Goal: Transaction & Acquisition: Purchase product/service

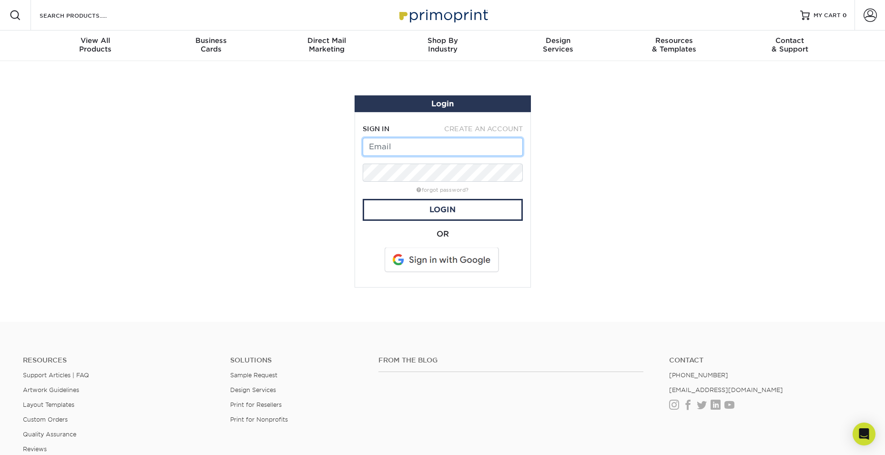
click at [394, 148] on input "text" at bounding box center [443, 147] width 160 height 18
type input "admin@bbhomes-tx.com"
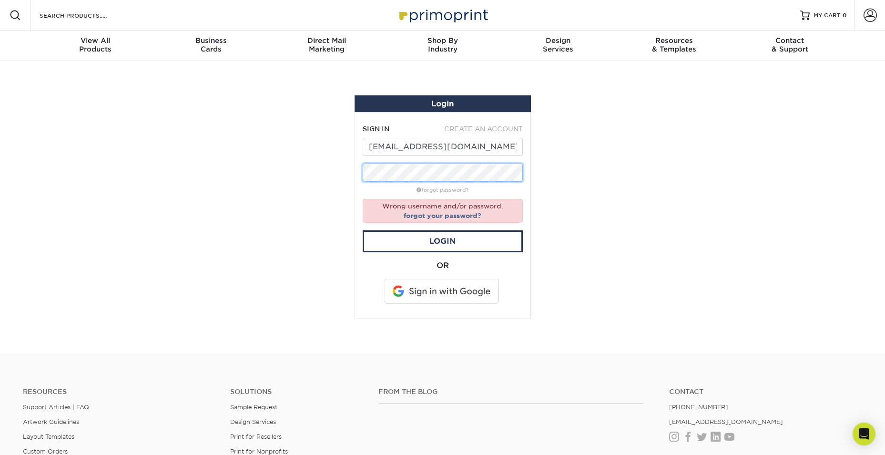
click at [347, 169] on div "Login SIGN IN CREATE AN ACCOUNT admin@bbhomes-tx.com forgot password? Wrong use…" at bounding box center [442, 206] width 191 height 269
click at [331, 169] on section "Login SIGN IN CREATE AN ACCOUNT admin@bbhomes-tx.com forgot password? Wrong use…" at bounding box center [442, 207] width 885 height 292
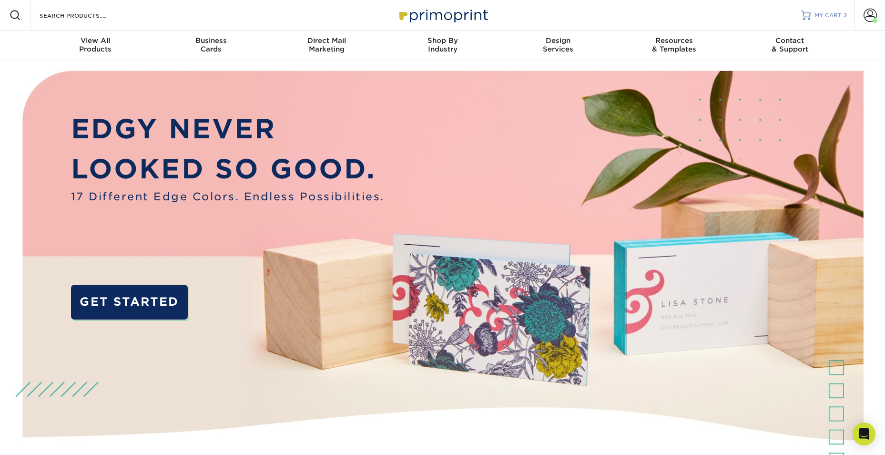
click at [831, 14] on span "MY CART" at bounding box center [827, 15] width 27 height 8
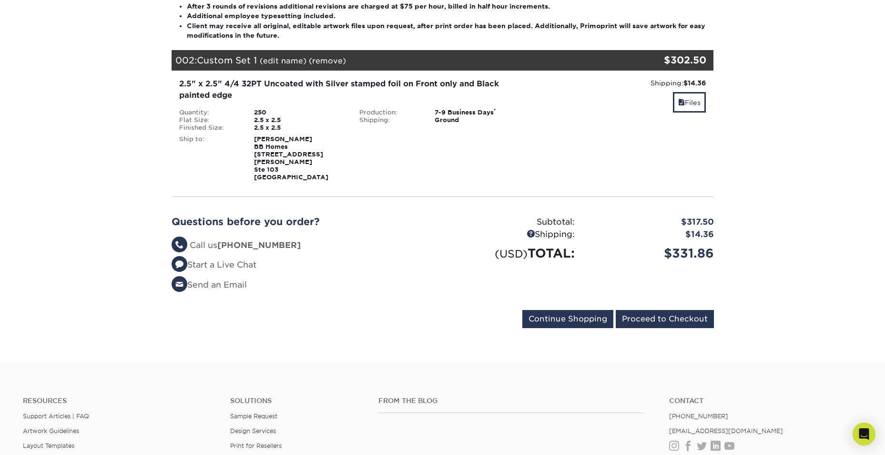
scroll to position [238, 0]
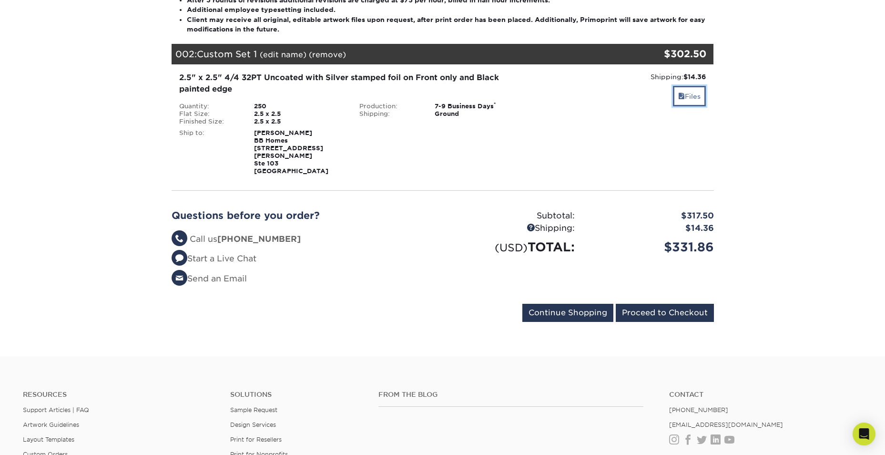
click at [691, 95] on link "Files" at bounding box center [689, 96] width 33 height 20
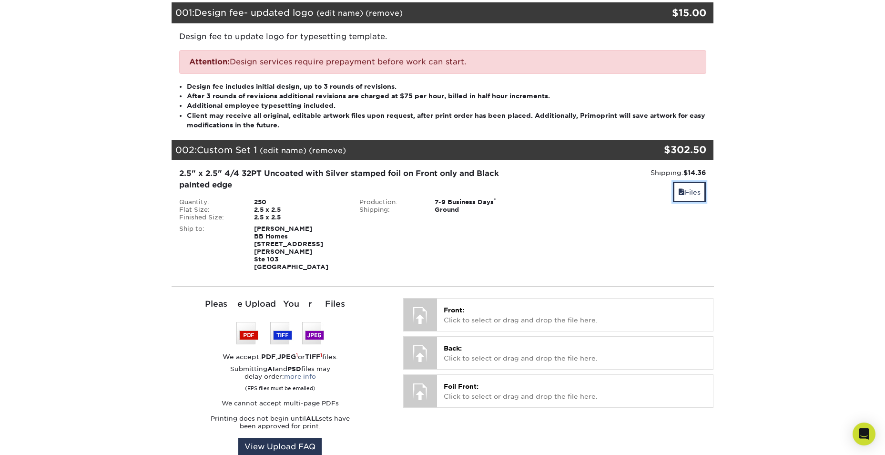
scroll to position [143, 0]
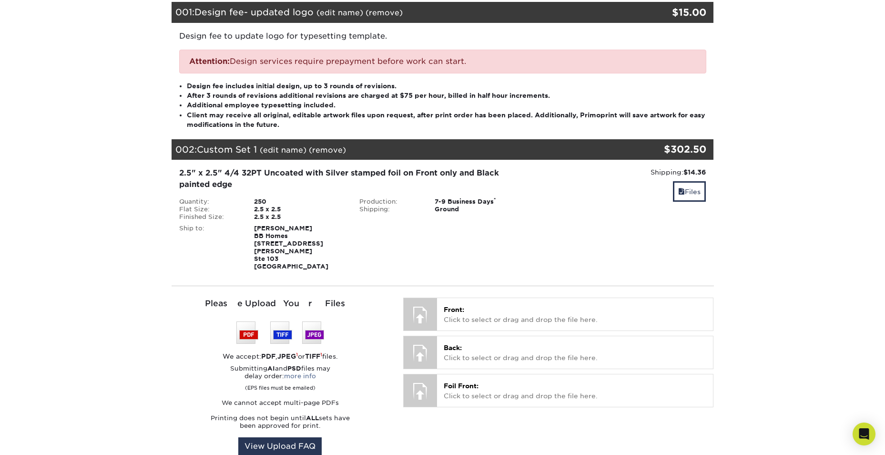
click at [243, 175] on div "2.5" x 2.5" 4/4 32PT Uncoated with Silver stamped foil on Front only and Black …" at bounding box center [352, 178] width 346 height 23
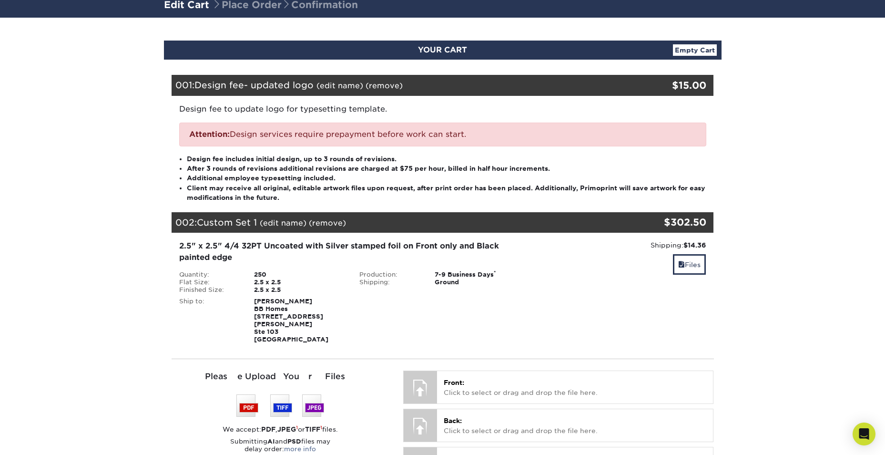
scroll to position [48, 0]
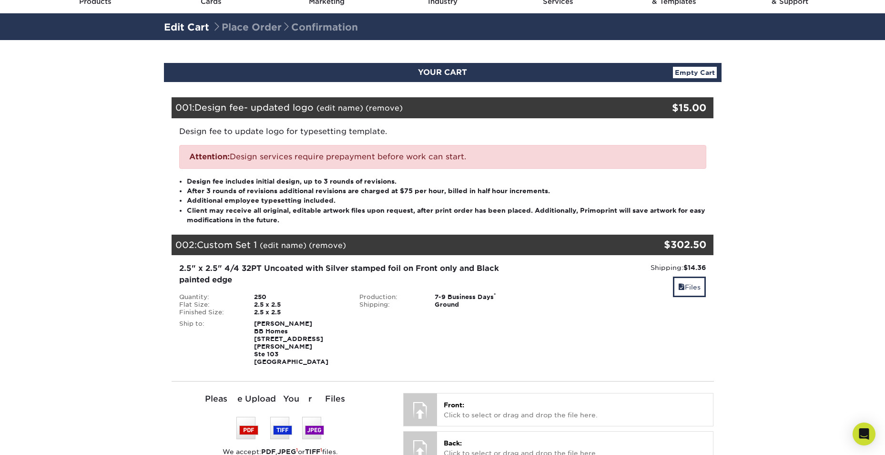
click at [281, 247] on link "(edit name)" at bounding box center [283, 245] width 47 height 9
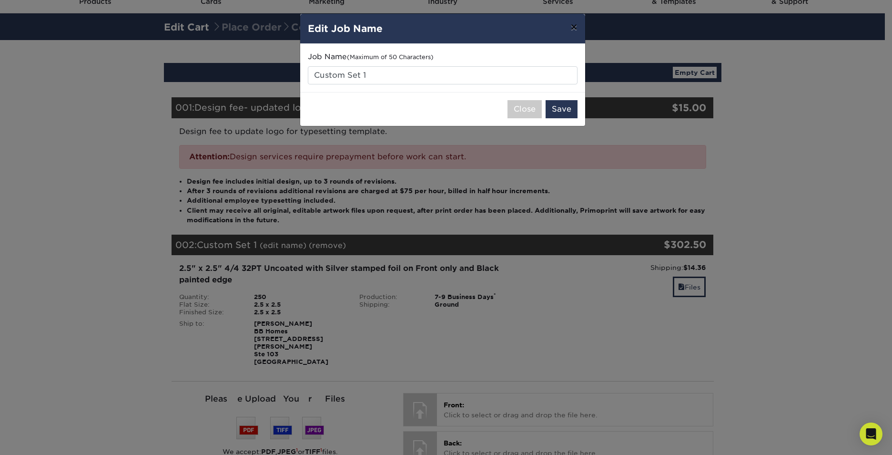
click at [575, 24] on button "×" at bounding box center [574, 27] width 22 height 27
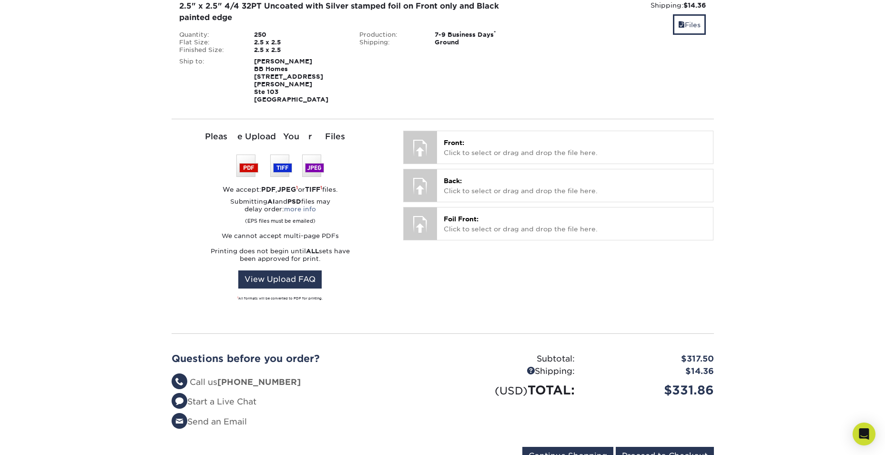
scroll to position [334, 0]
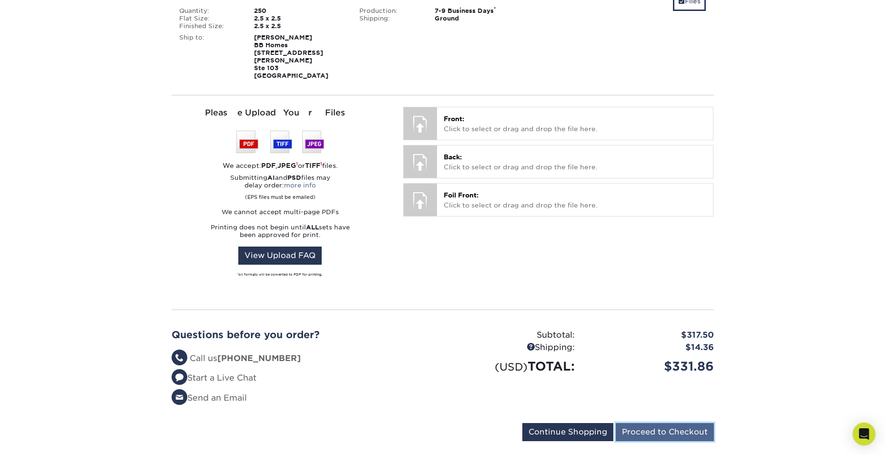
click at [680, 423] on input "Proceed to Checkout" at bounding box center [665, 432] width 98 height 18
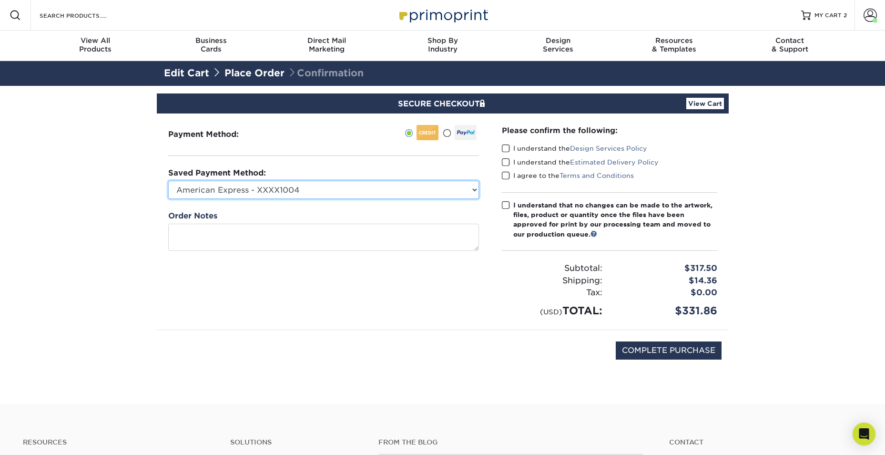
click at [326, 188] on select "American Express - XXXX1004 New Credit Card" at bounding box center [323, 190] width 311 height 18
select select
click at [168, 181] on select "American Express - XXXX1004 New Credit Card" at bounding box center [323, 190] width 311 height 18
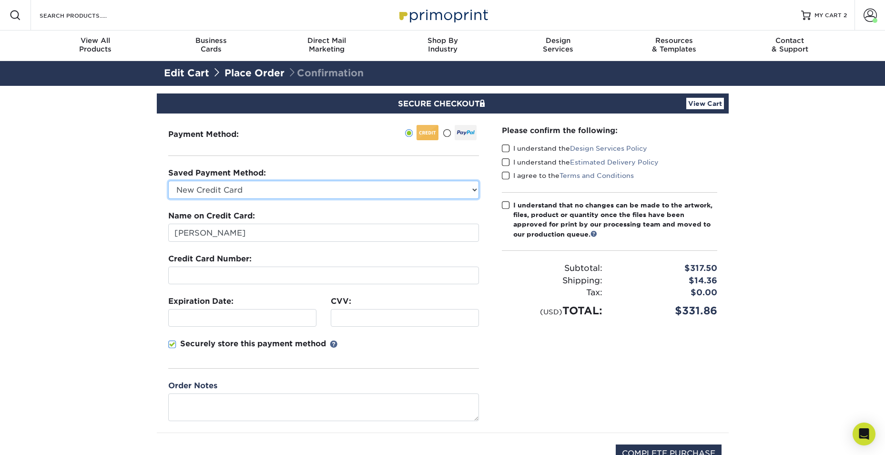
click at [249, 191] on select "American Express - XXXX1004 New Credit Card" at bounding box center [323, 190] width 311 height 18
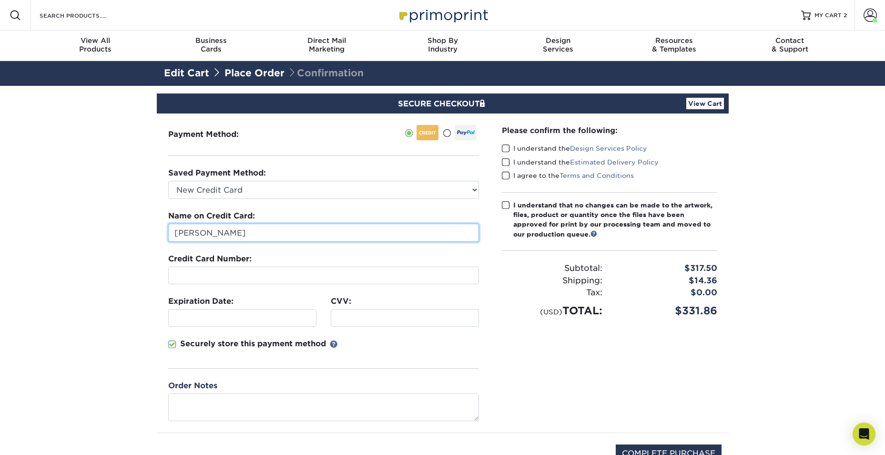
click at [245, 234] on input "Lilly Benavides" at bounding box center [323, 232] width 311 height 18
drag, startPoint x: 266, startPoint y: 230, endPoint x: 166, endPoint y: 237, distance: 100.8
click at [166, 237] on div "Payment Method:" at bounding box center [324, 272] width 334 height 319
type input "Border Building CO"
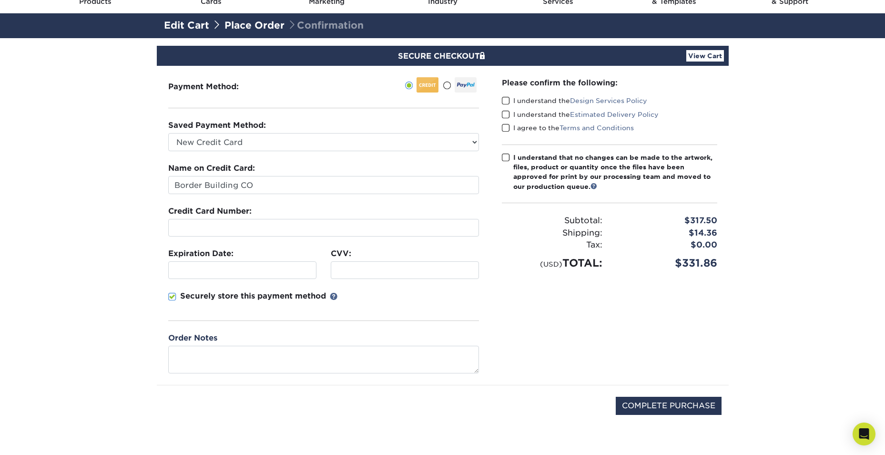
click at [171, 296] on span at bounding box center [172, 296] width 8 height 9
click at [0, 0] on input "Securely store this payment method" at bounding box center [0, 0] width 0 height 0
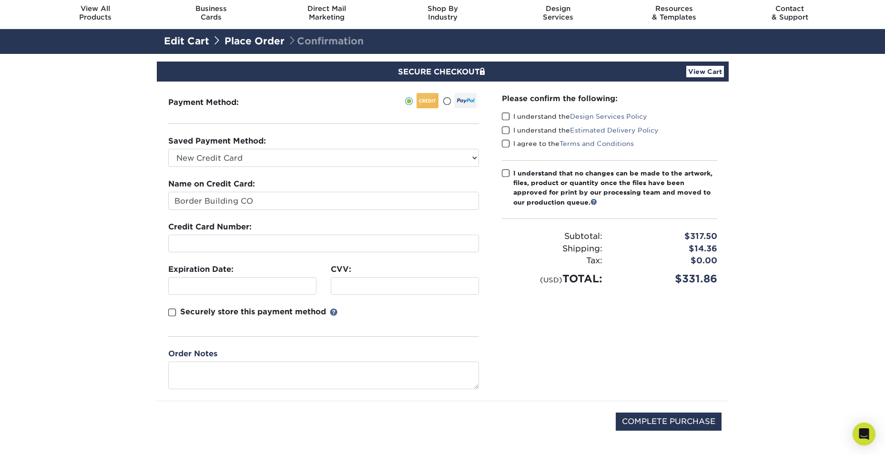
scroll to position [0, 0]
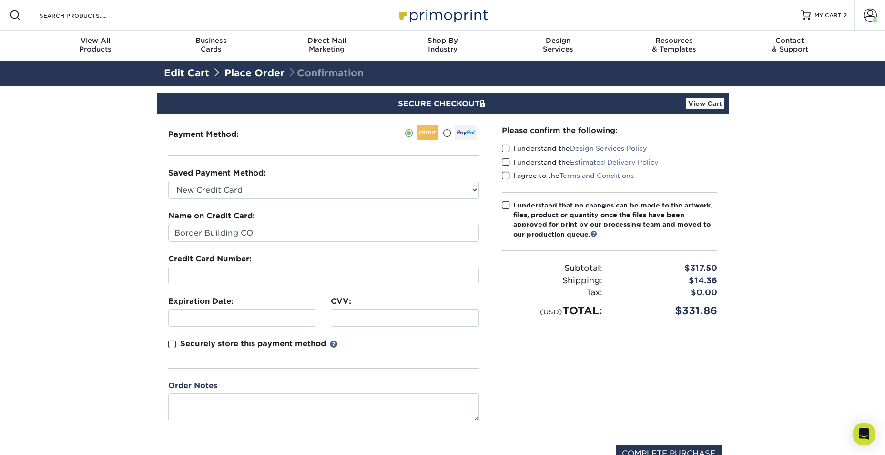
click at [505, 147] on span at bounding box center [506, 148] width 8 height 9
click at [0, 0] on input "I understand the Design Services Policy" at bounding box center [0, 0] width 0 height 0
click at [507, 169] on div "I understand the Estimated Delivery Policy" at bounding box center [609, 163] width 215 height 13
click at [507, 162] on span at bounding box center [506, 162] width 8 height 9
click at [0, 0] on input "I understand the Estimated Delivery Policy" at bounding box center [0, 0] width 0 height 0
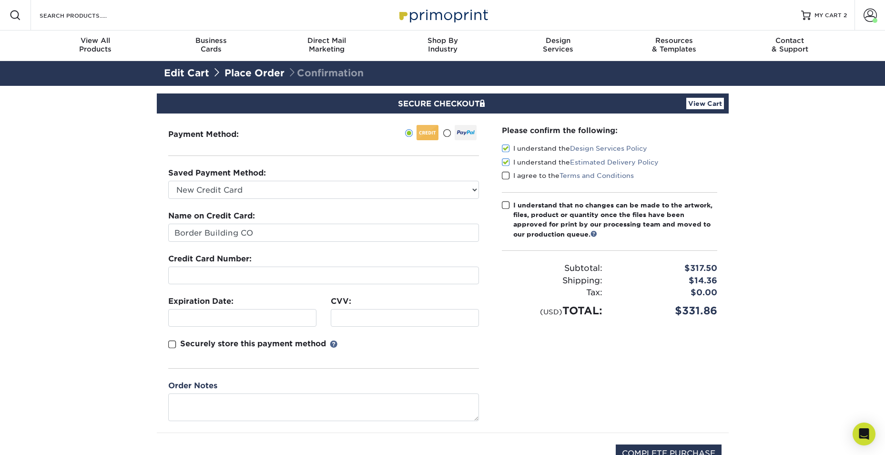
click at [504, 178] on span at bounding box center [506, 175] width 8 height 9
click at [0, 0] on input "I agree to the Terms and Conditions" at bounding box center [0, 0] width 0 height 0
click at [501, 205] on div "Please confirm the following: I understand the Design Services Policy I underst…" at bounding box center [609, 272] width 238 height 319
click at [503, 203] on span at bounding box center [506, 205] width 8 height 9
click at [0, 0] on input "I understand that no changes can be made to the artwork, files, product or quan…" at bounding box center [0, 0] width 0 height 0
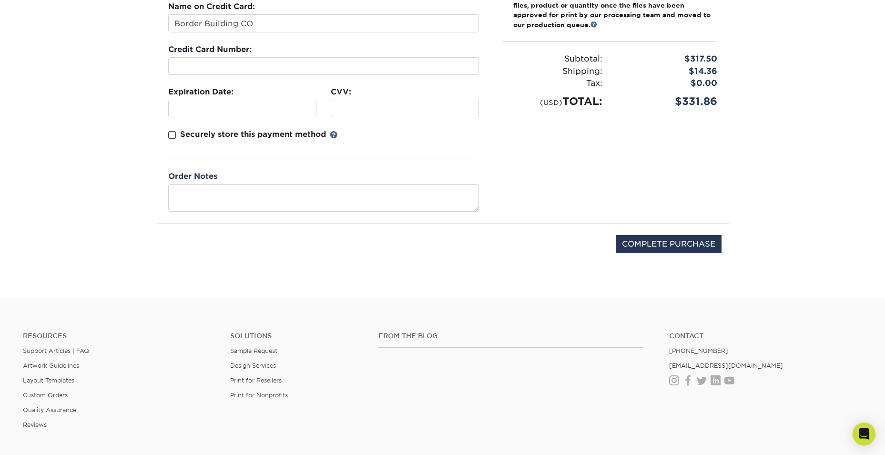
scroll to position [238, 0]
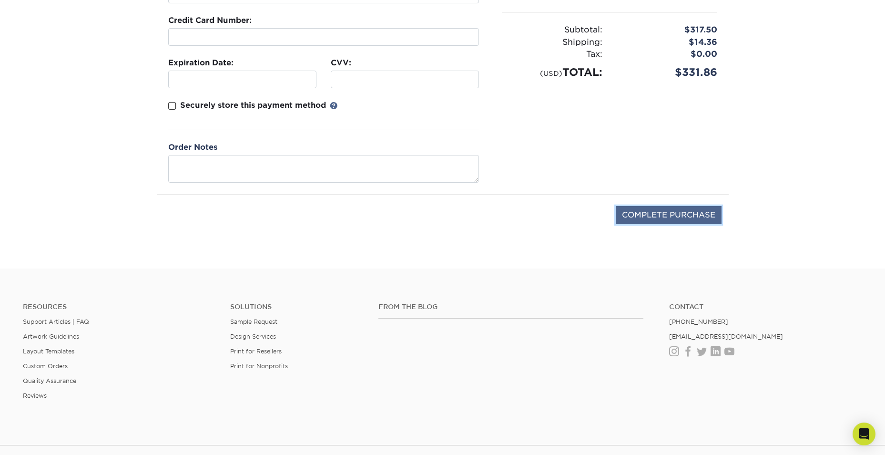
click at [659, 217] on input "COMPLETE PURCHASE" at bounding box center [669, 215] width 106 height 18
type input "PROCESSING, PLEASE WAIT..."
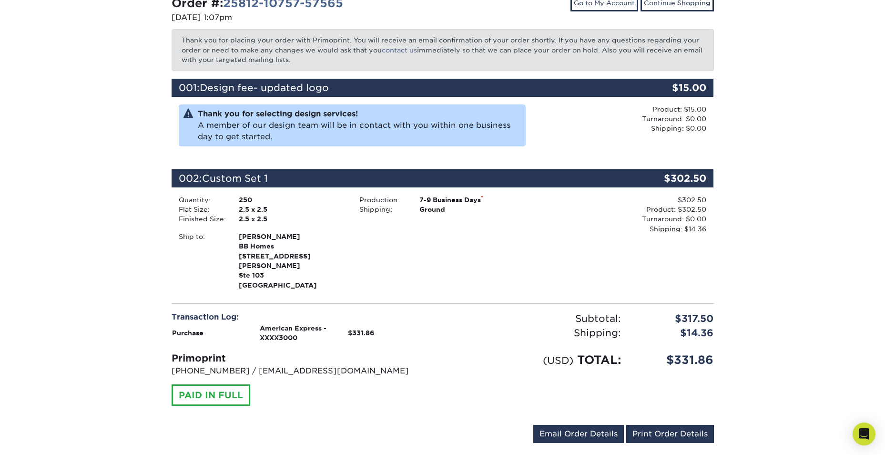
scroll to position [191, 0]
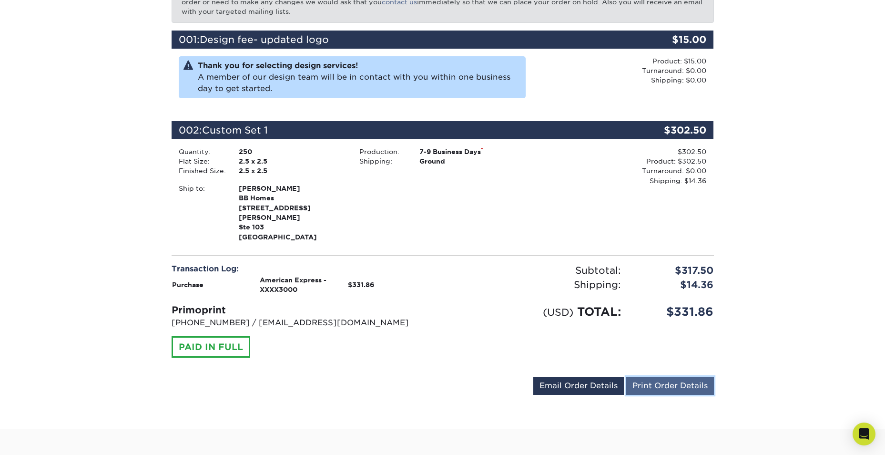
click at [669, 376] on link "Print Order Details" at bounding box center [670, 385] width 88 height 18
drag, startPoint x: 29, startPoint y: 128, endPoint x: -2, endPoint y: 127, distance: 30.5
drag, startPoint x: -2, startPoint y: 127, endPoint x: 314, endPoint y: 373, distance: 400.4
click at [314, 376] on div "admin@bbhomes-tx.com Send Email Order Details Print Order Details" at bounding box center [443, 387] width 542 height 22
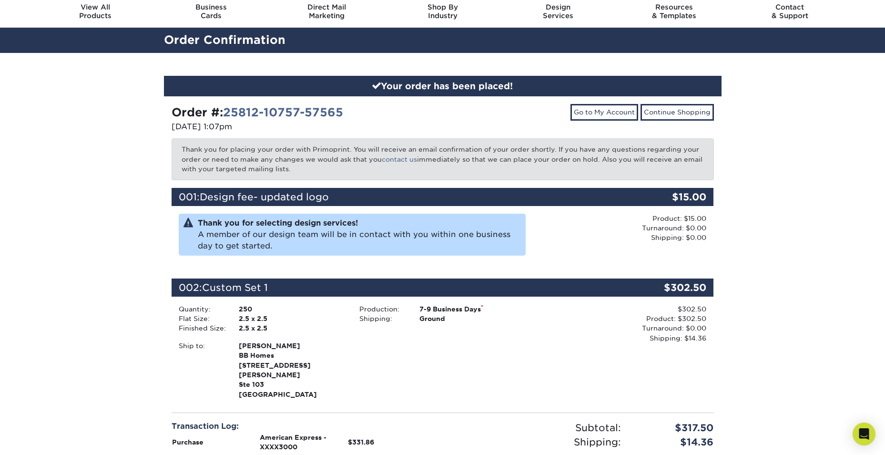
scroll to position [0, 0]
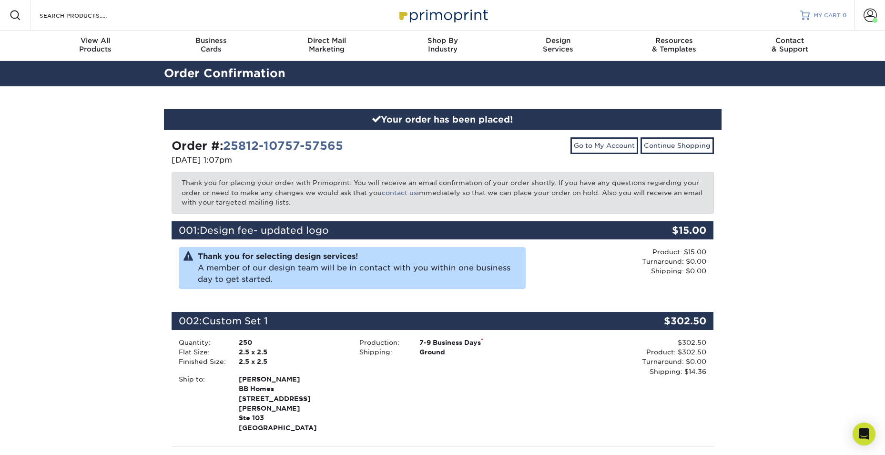
click at [832, 13] on span "MY CART" at bounding box center [826, 15] width 27 height 8
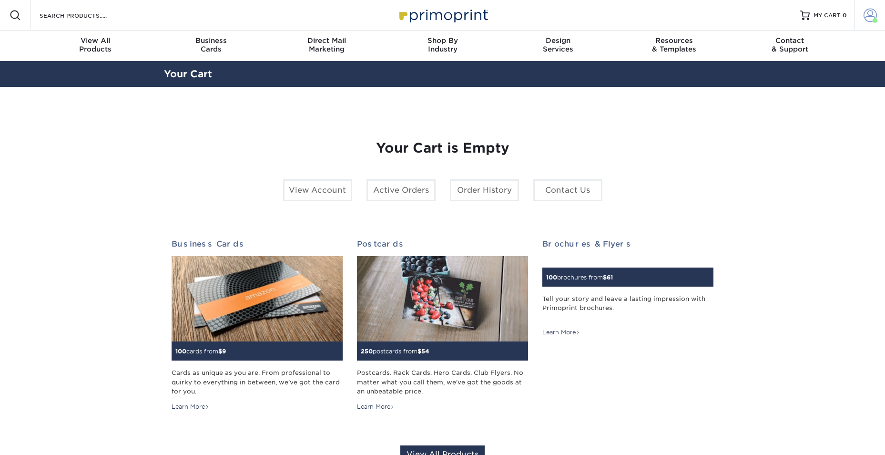
click at [859, 15] on link "Account" at bounding box center [869, 15] width 30 height 30
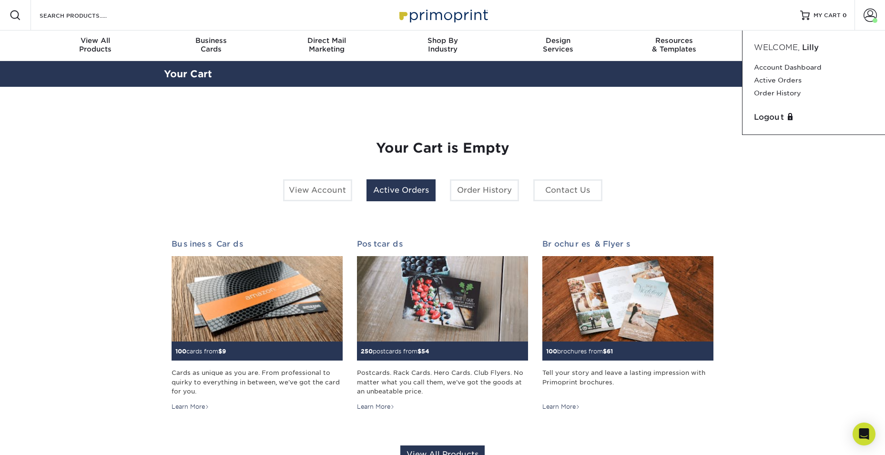
click at [406, 181] on link "Active Orders" at bounding box center [400, 190] width 69 height 22
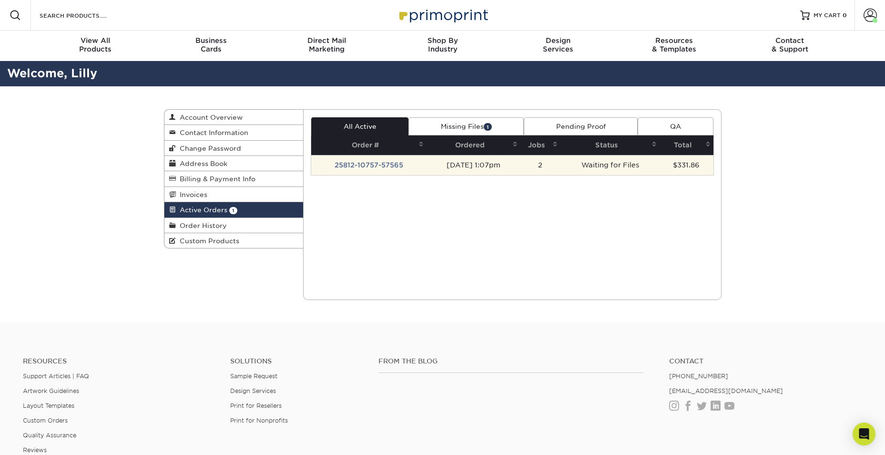
click at [365, 165] on td "25812-10757-57565" at bounding box center [368, 165] width 115 height 20
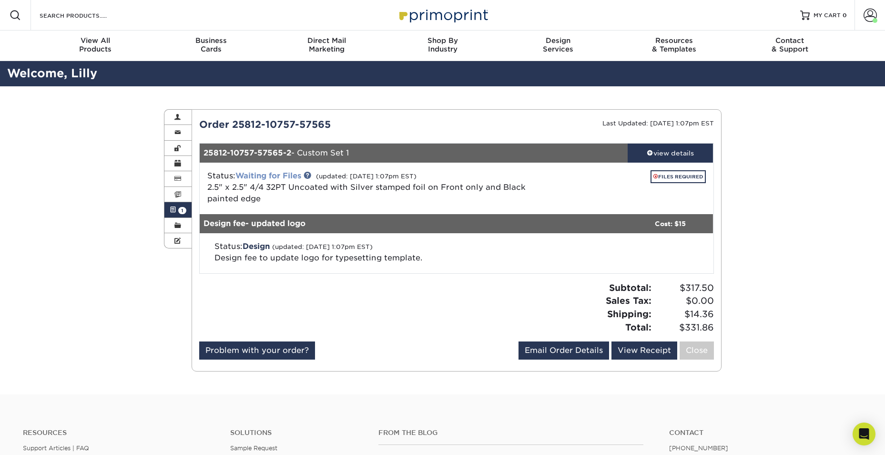
click at [267, 176] on link "Waiting for Files" at bounding box center [268, 175] width 66 height 9
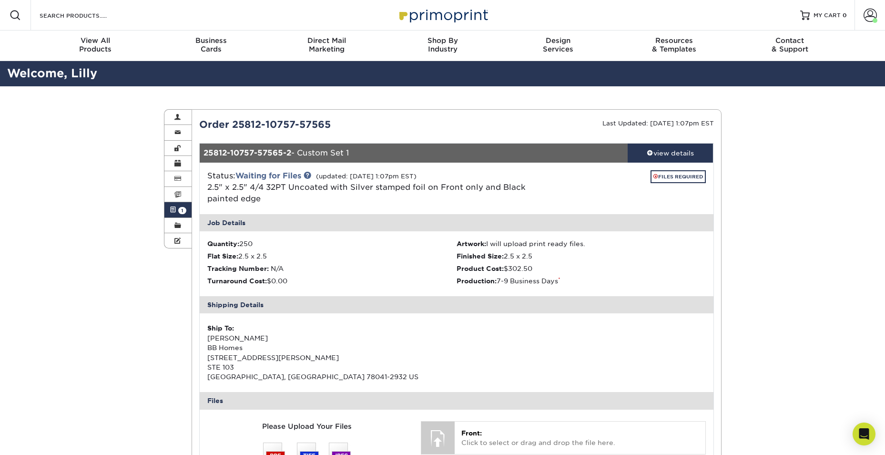
drag, startPoint x: 267, startPoint y: 176, endPoint x: 120, endPoint y: 290, distance: 185.8
click at [120, 290] on div "Active Orders Account Overview Contact Information Change Password Address Book…" at bounding box center [442, 442] width 885 height 713
click at [94, 248] on div "Active Orders Account Overview Contact Information Change Password Address Book…" at bounding box center [442, 442] width 885 height 713
click at [874, 17] on span at bounding box center [869, 15] width 13 height 13
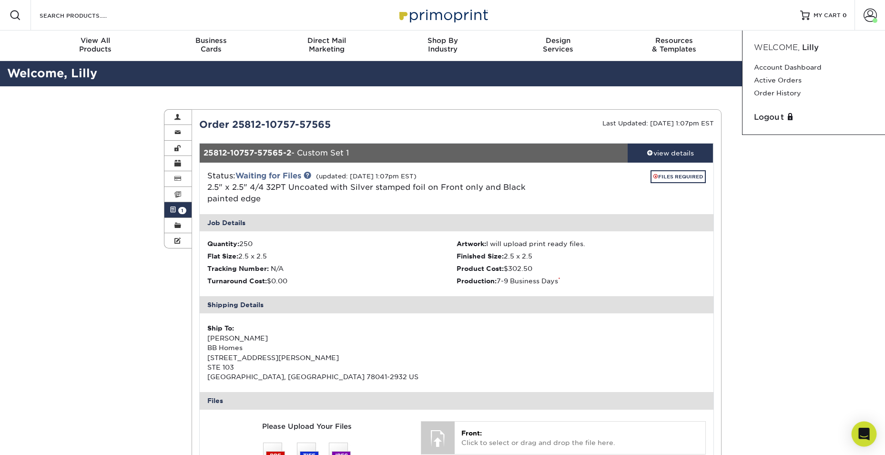
click at [858, 438] on div "Open Intercom Messenger" at bounding box center [864, 433] width 25 height 25
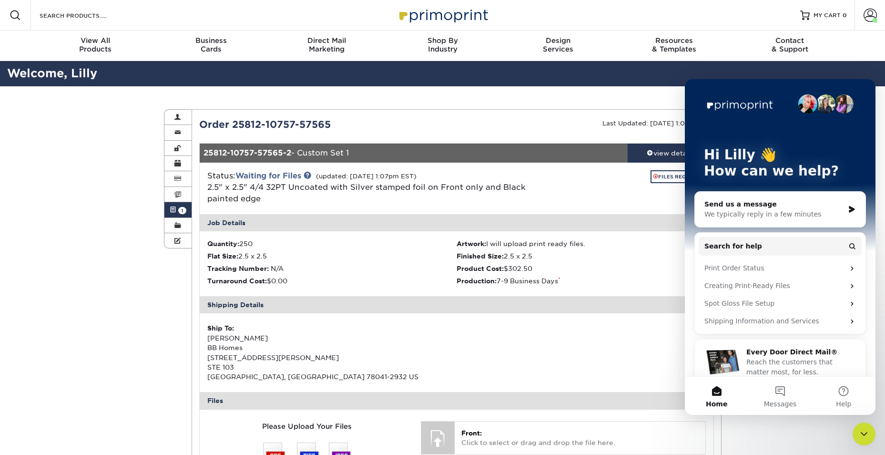
click at [760, 208] on div "Send us a message" at bounding box center [774, 204] width 140 height 10
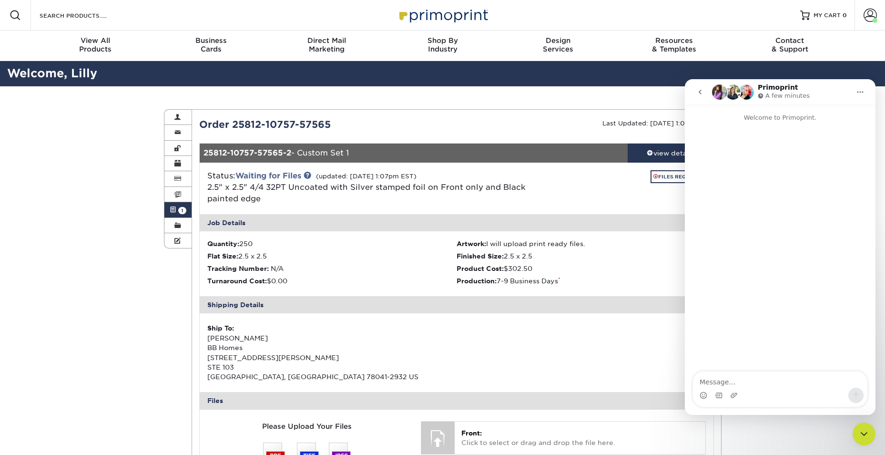
click at [741, 384] on textarea "Message…" at bounding box center [780, 379] width 174 height 16
type textarea "We just paid for an order for Buisness Cards. Just want to make sure that the c…"
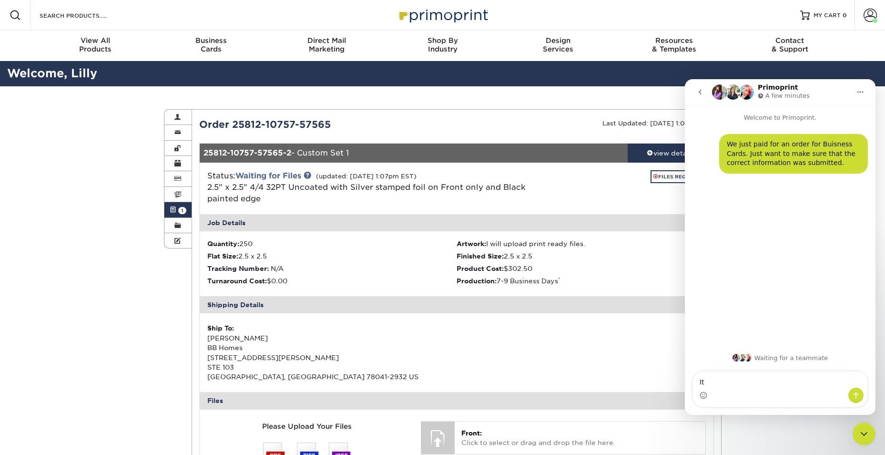
type textarea "I"
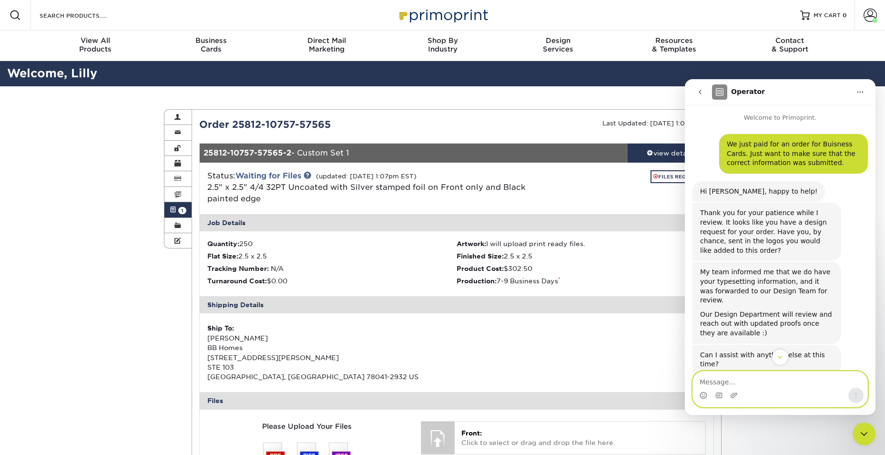
click at [727, 375] on textarea "Message…" at bounding box center [780, 379] width 174 height 16
type textarea "Was the new logo received."
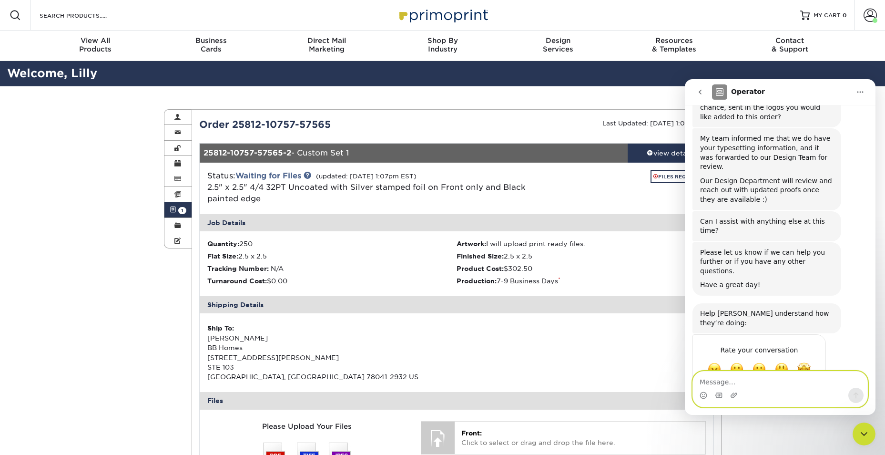
scroll to position [145, 0]
